Goal: Task Accomplishment & Management: Manage account settings

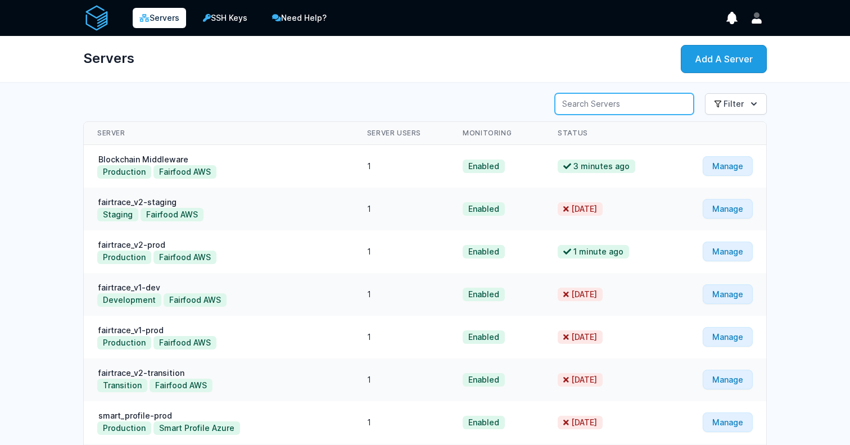
click at [634, 100] on input "Server Search" at bounding box center [624, 103] width 139 height 21
type input "lehvoss"
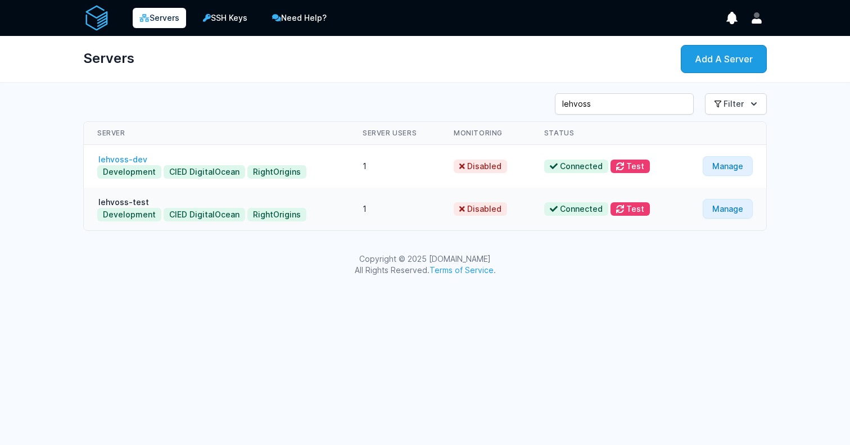
click at [134, 156] on link "lehvoss-dev" at bounding box center [122, 160] width 51 height 10
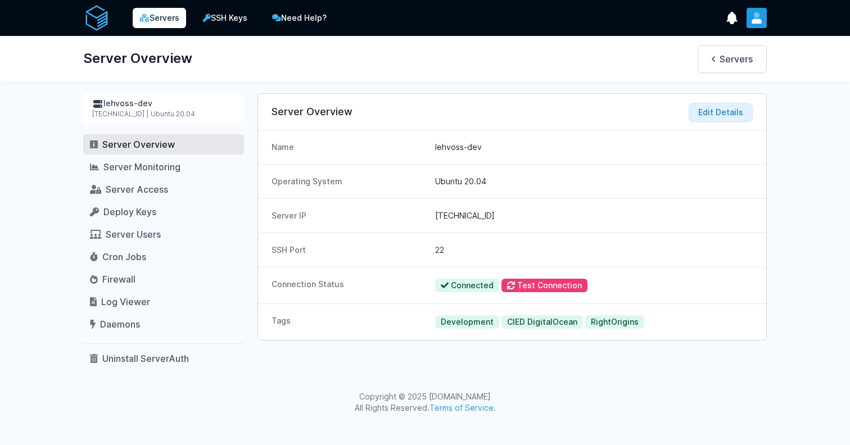
click at [764, 21] on button "User menu" at bounding box center [757, 18] width 20 height 20
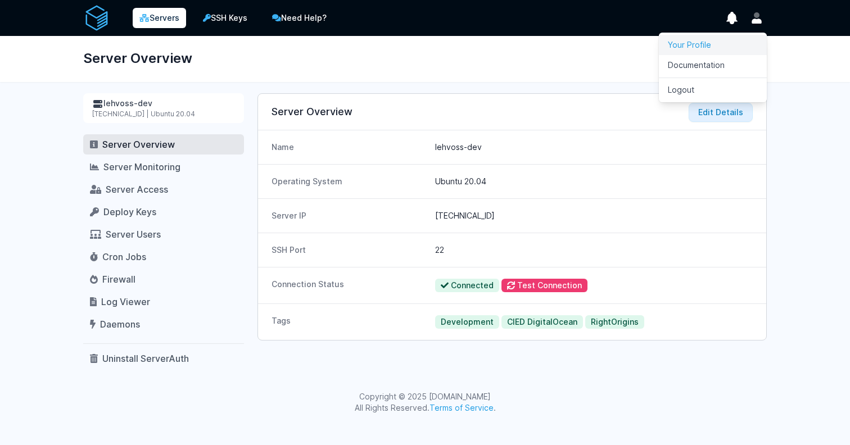
click at [712, 39] on link "Your Profile" at bounding box center [713, 45] width 108 height 20
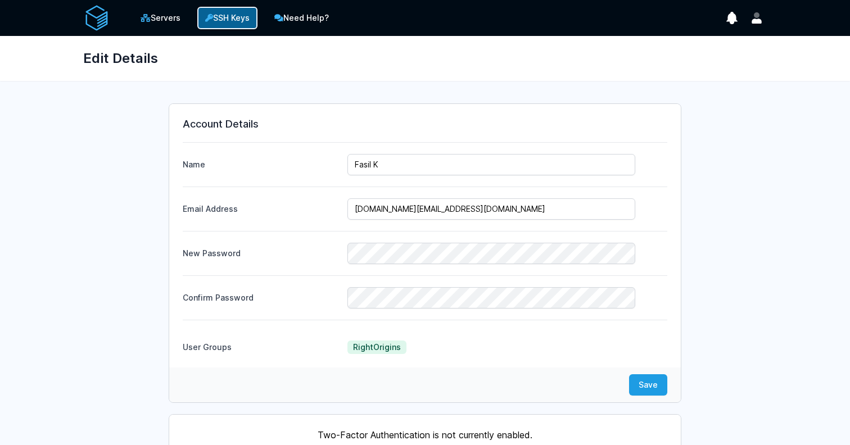
click at [226, 15] on link "SSH Keys" at bounding box center [227, 18] width 60 height 22
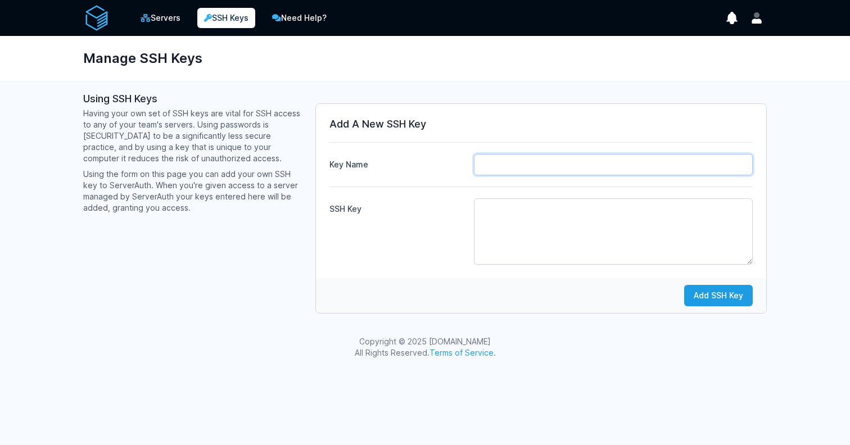
click at [539, 170] on input "Key Name" at bounding box center [613, 164] width 279 height 21
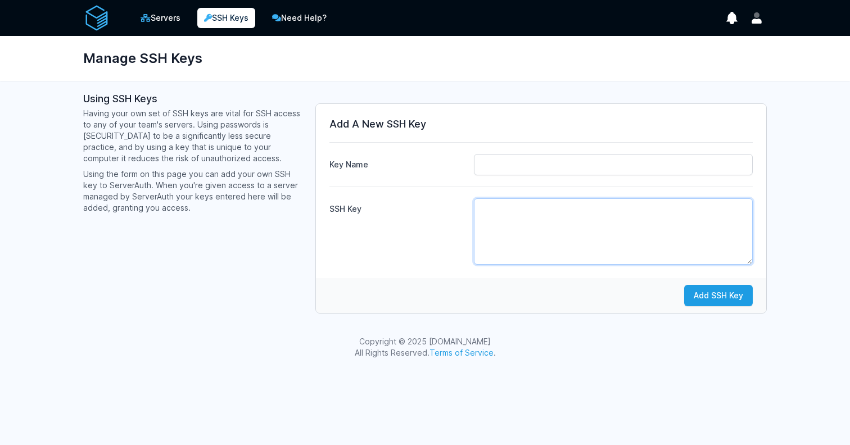
click at [506, 232] on textarea "SSH Key" at bounding box center [613, 232] width 279 height 66
paste textarea "ssh-ed25519 AAAAC3NzaC1lZDI1NTE5AAAAIImkZBJaRk2+R/rFYDoSHS8CvatbfQLUaEKfMhfphaE…"
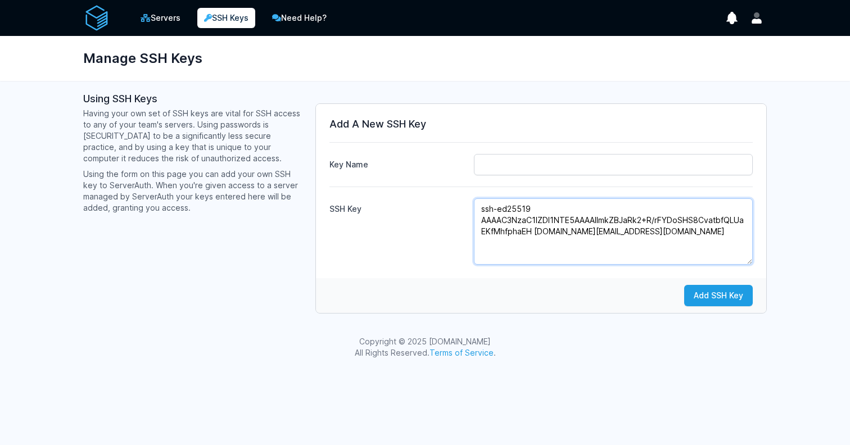
type textarea "ssh-ed25519 AAAAC3NzaC1lZDI1NTE5AAAAIImkZBJaRk2+R/rFYDoSHS8CvatbfQLUaEKfMhfphaE…"
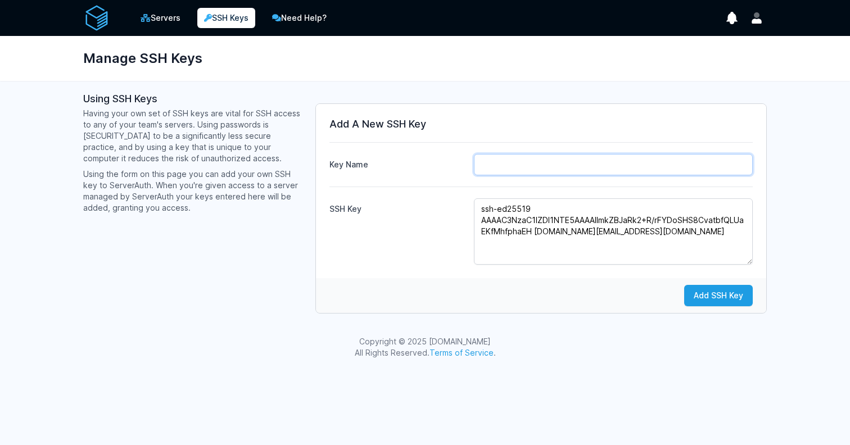
click at [513, 173] on input "Key Name" at bounding box center [613, 164] width 279 height 21
click at [484, 164] on input "Fasil.cied" at bounding box center [613, 164] width 279 height 21
click at [547, 164] on input "fasil.cied" at bounding box center [613, 164] width 279 height 21
type input "fasil.cied"
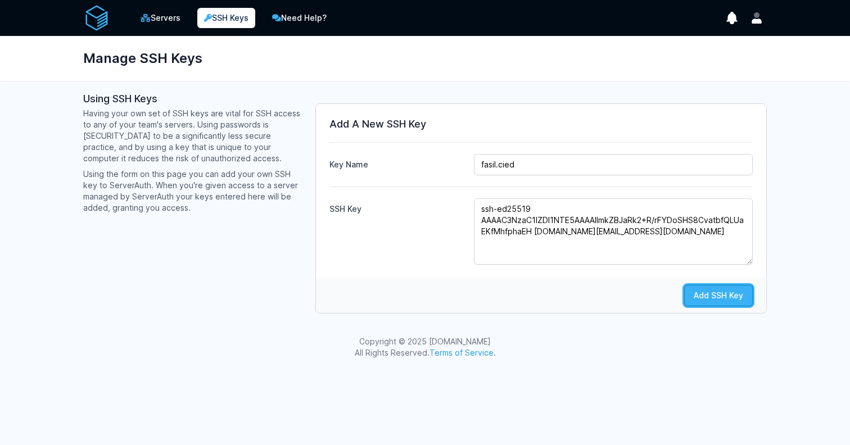
click at [698, 291] on button "Add SSH Key" at bounding box center [718, 295] width 69 height 21
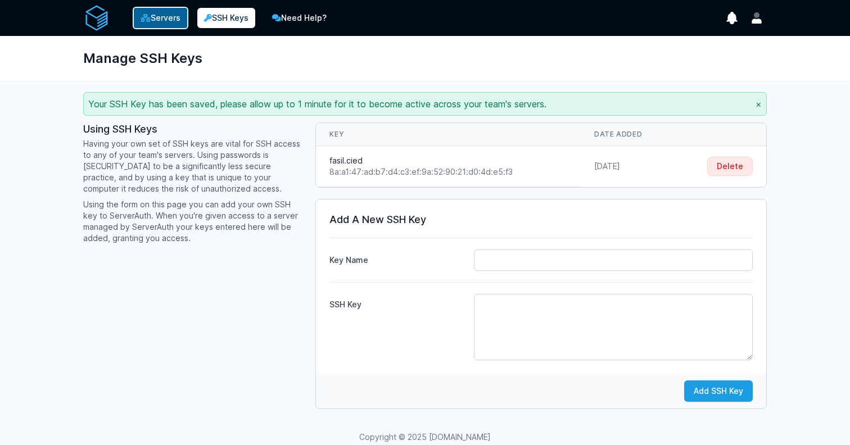
click at [174, 13] on link "Servers" at bounding box center [161, 18] width 56 height 22
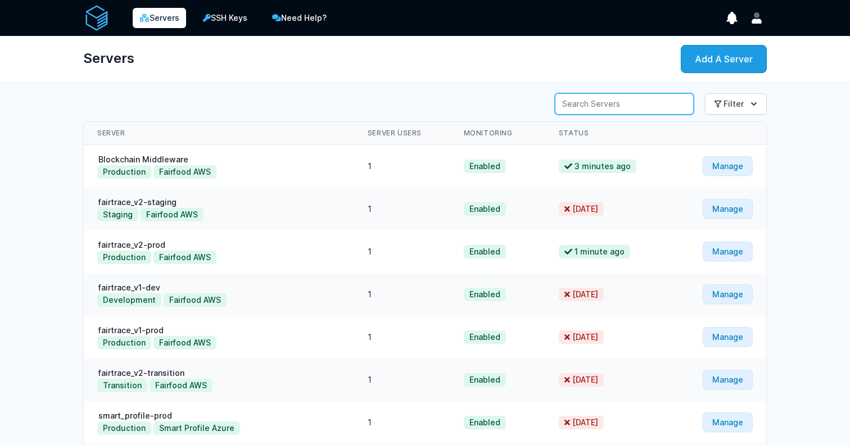
click at [620, 104] on input "Server Search" at bounding box center [624, 103] width 139 height 21
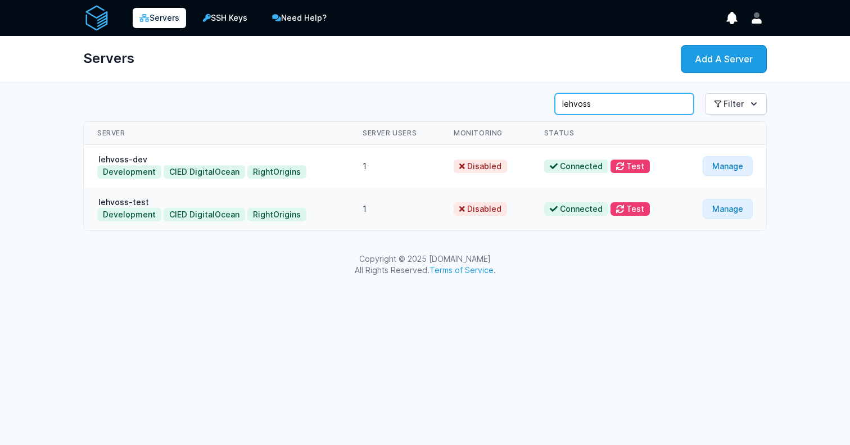
type input "lehvoss"
click at [133, 162] on link "lehvoss-dev" at bounding box center [122, 160] width 51 height 10
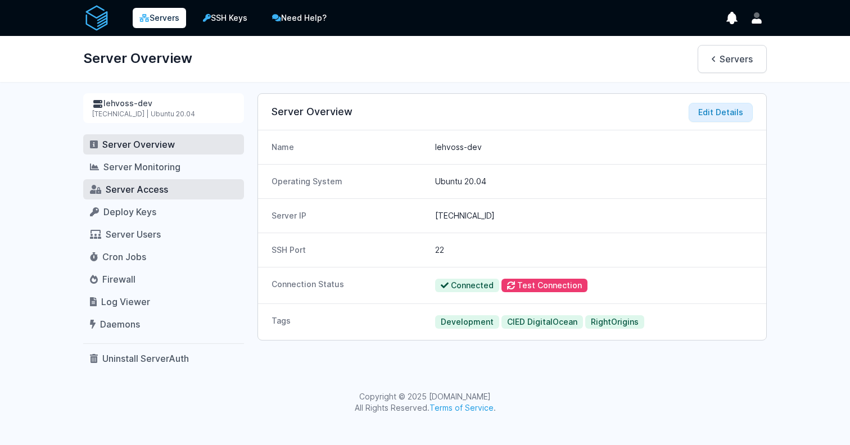
click at [130, 189] on span "Server Access" at bounding box center [137, 189] width 62 height 11
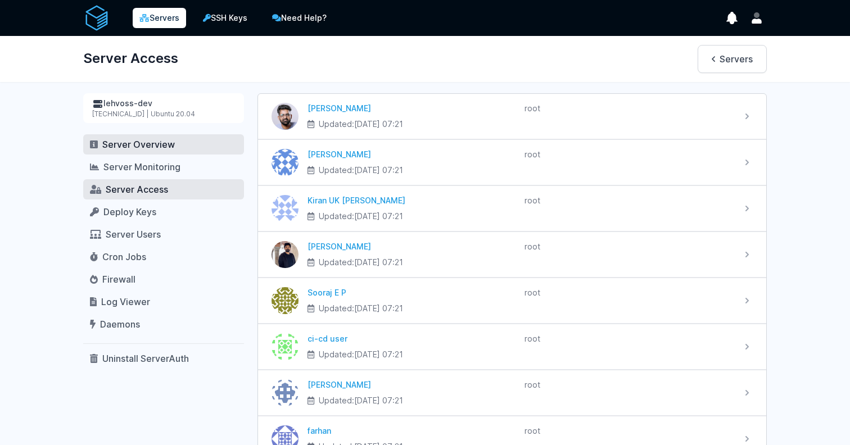
click at [123, 147] on span "Server Overview" at bounding box center [138, 144] width 73 height 11
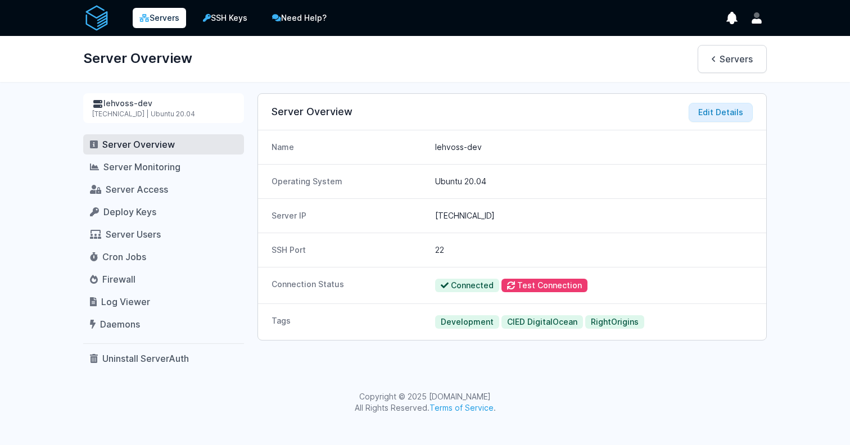
click at [110, 114] on div "167.71.237.64 | Ubuntu 20.04" at bounding box center [163, 114] width 143 height 9
copy div "167.71.237.64"
click at [758, 23] on icon "User menu" at bounding box center [757, 21] width 10 height 5
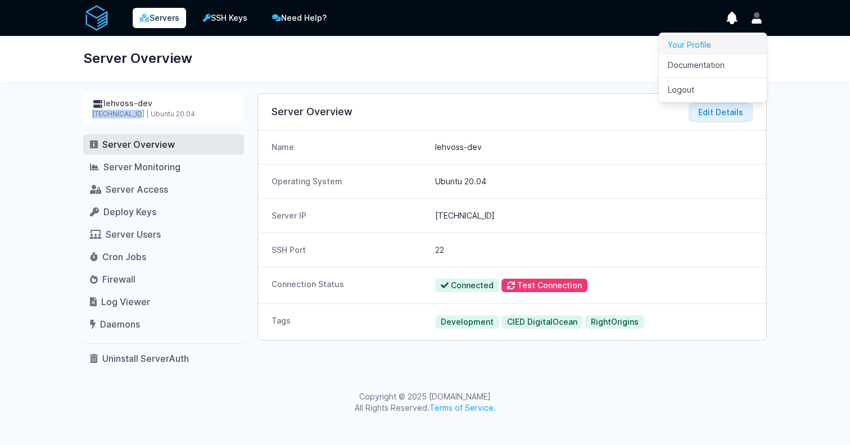
click at [719, 41] on link "Your Profile" at bounding box center [713, 45] width 108 height 20
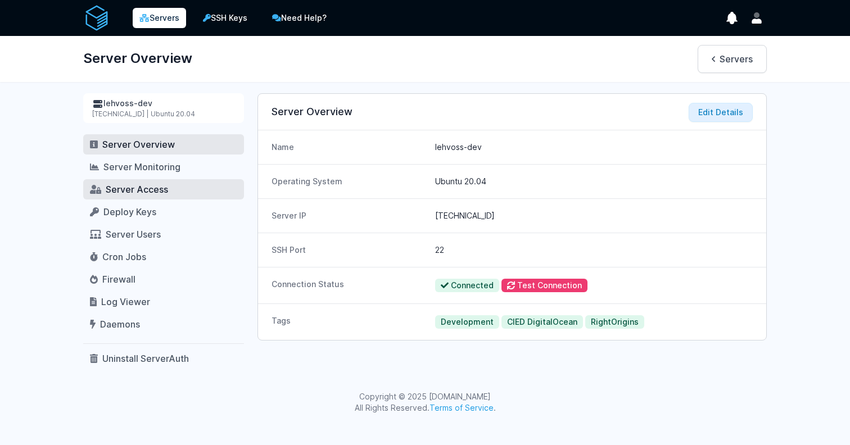
click at [139, 187] on span "Server Access" at bounding box center [137, 189] width 62 height 11
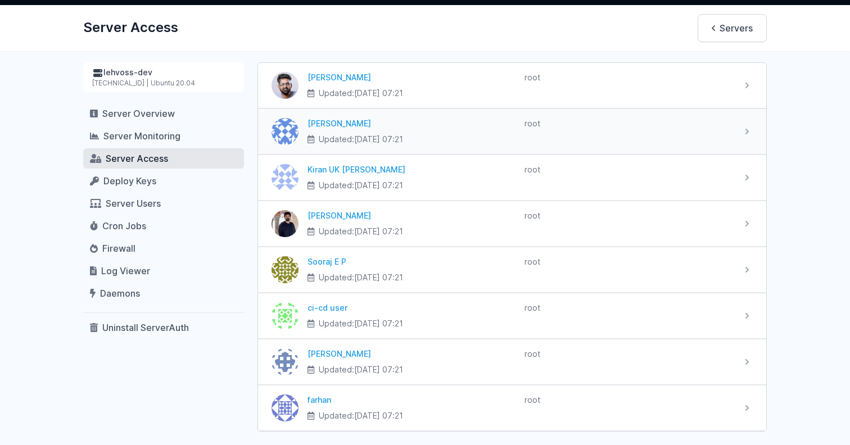
scroll to position [74, 0]
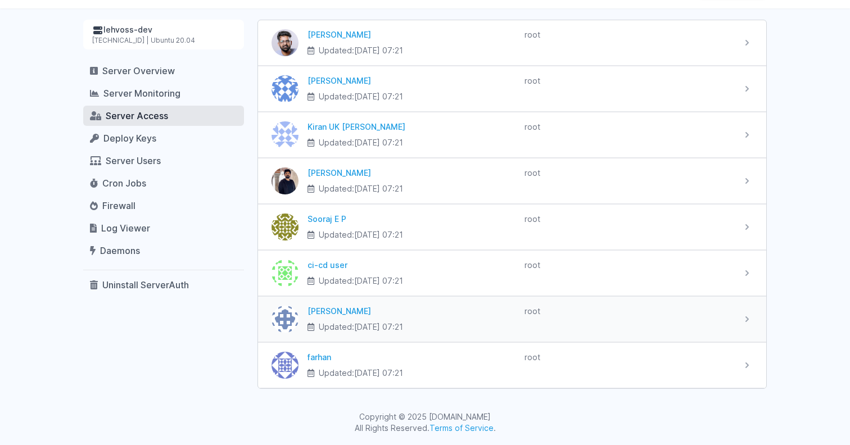
click at [749, 312] on div "Athira Ramesan Updated: 2025-06-13 at 07:21 root" at bounding box center [512, 319] width 508 height 45
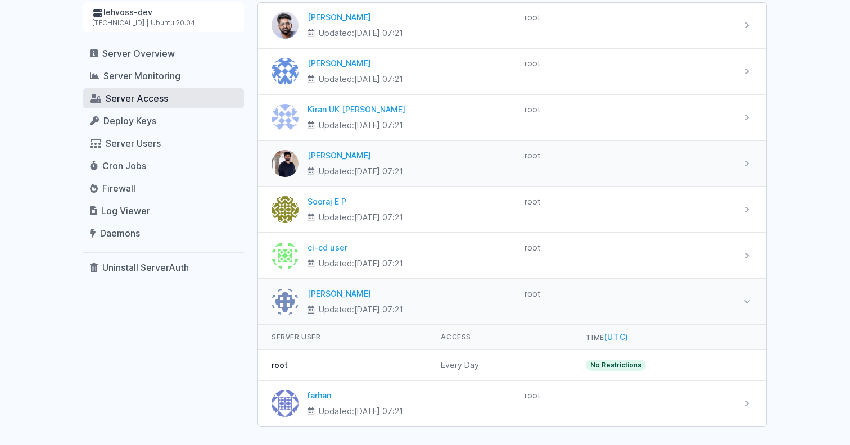
scroll to position [0, 0]
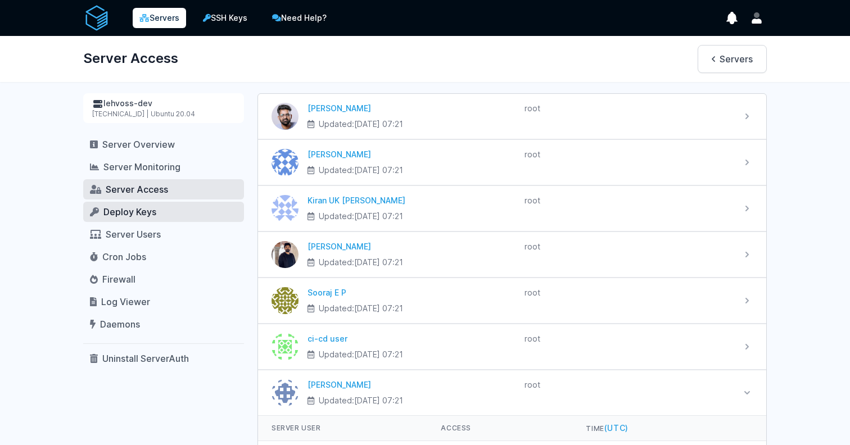
click at [117, 209] on span "Deploy Keys" at bounding box center [129, 211] width 53 height 11
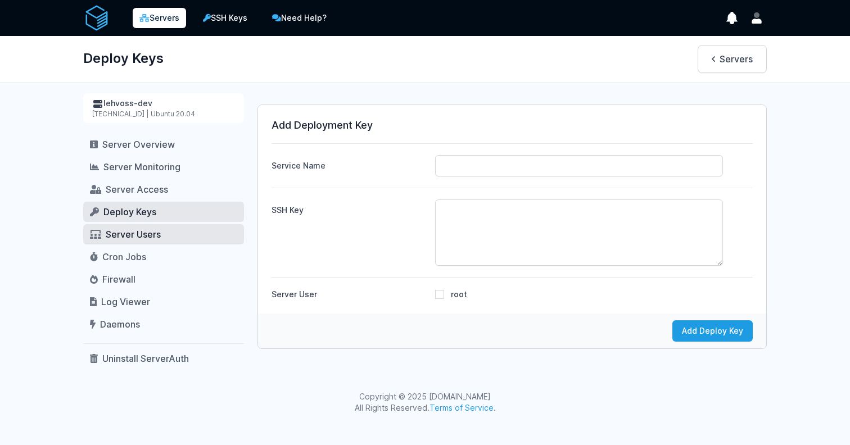
click at [139, 235] on span "Server Users" at bounding box center [133, 234] width 55 height 11
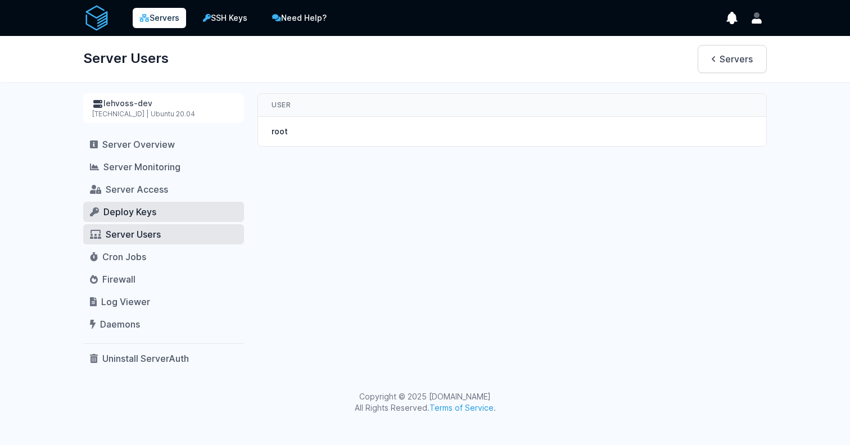
click at [134, 216] on span "Deploy Keys" at bounding box center [129, 211] width 53 height 11
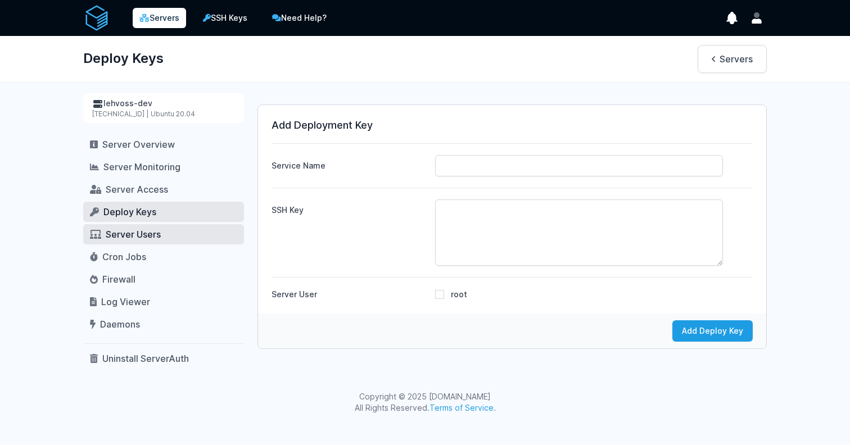
click at [132, 232] on span "Server Users" at bounding box center [133, 234] width 55 height 11
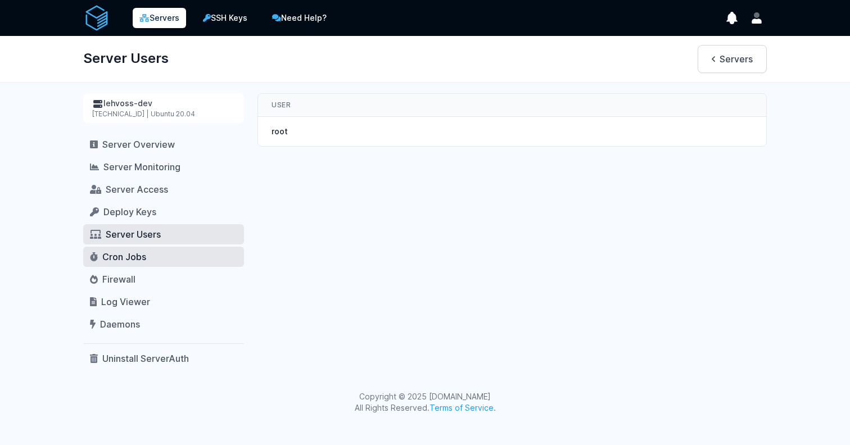
click at [130, 260] on span "Cron Jobs" at bounding box center [124, 256] width 44 height 11
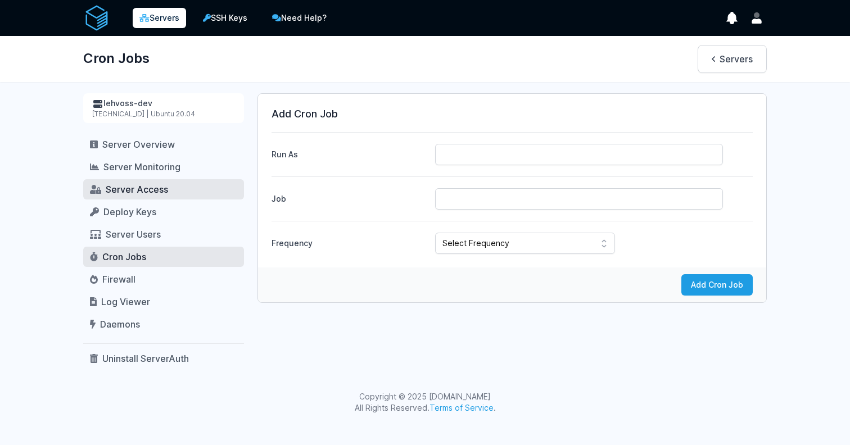
click at [134, 192] on span "Server Access" at bounding box center [137, 189] width 62 height 11
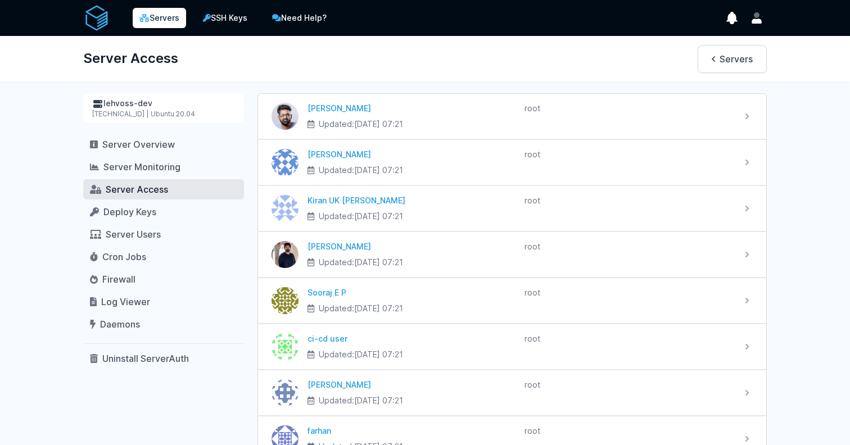
scroll to position [74, 0]
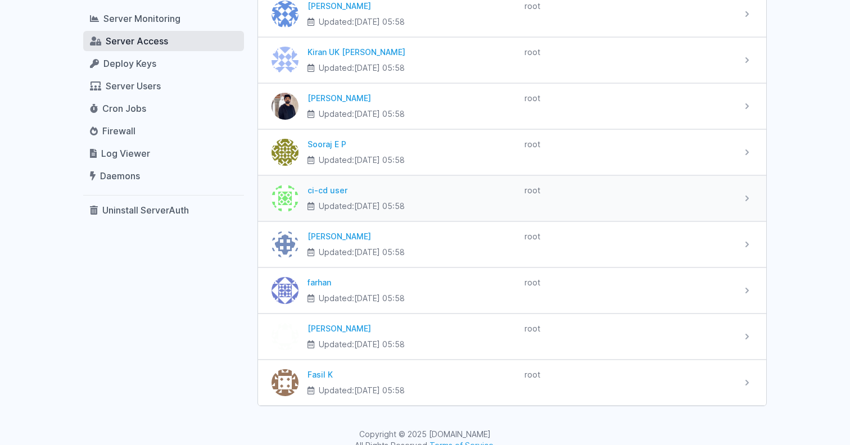
scroll to position [166, 0]
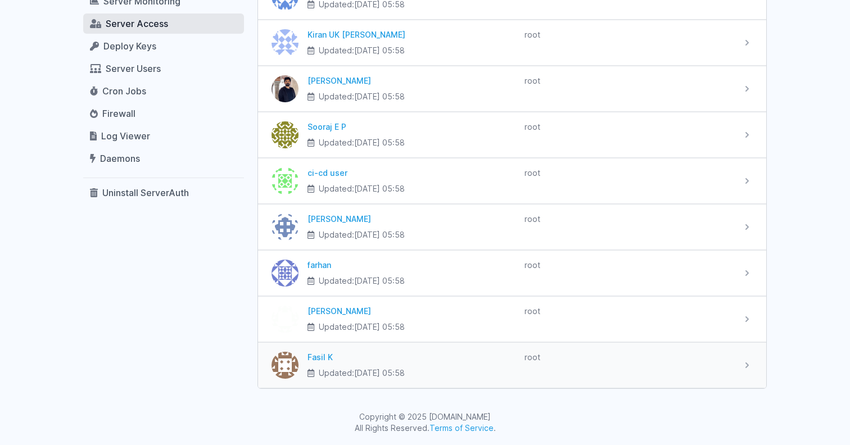
click at [331, 357] on div "Fasil K" at bounding box center [412, 357] width 208 height 11
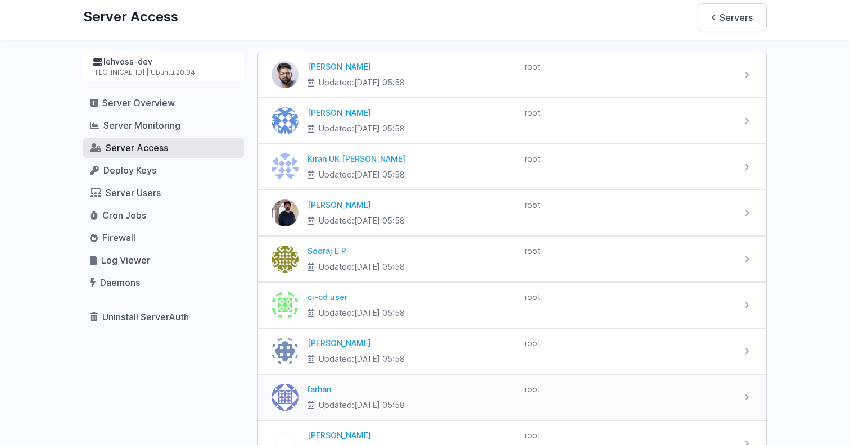
scroll to position [0, 0]
